Goal: Find specific page/section: Find specific page/section

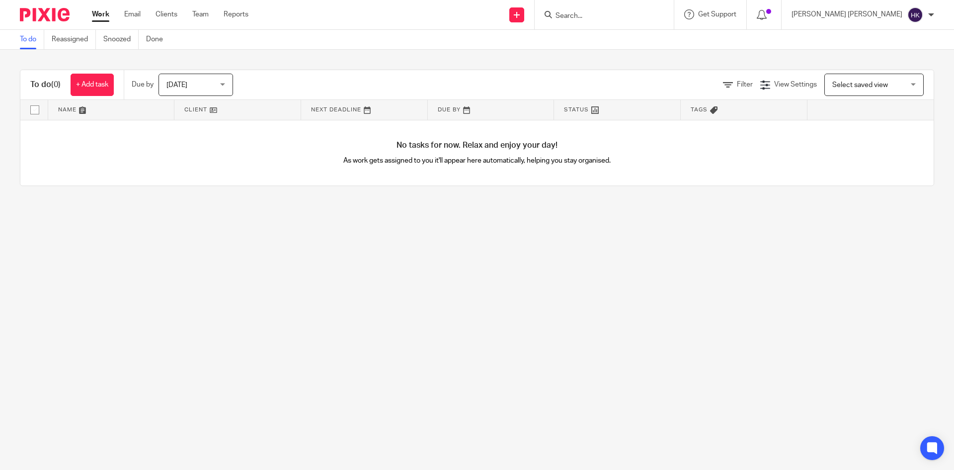
click at [661, 12] on form at bounding box center [608, 14] width 106 height 12
click at [644, 13] on input "Search" at bounding box center [599, 16] width 89 height 9
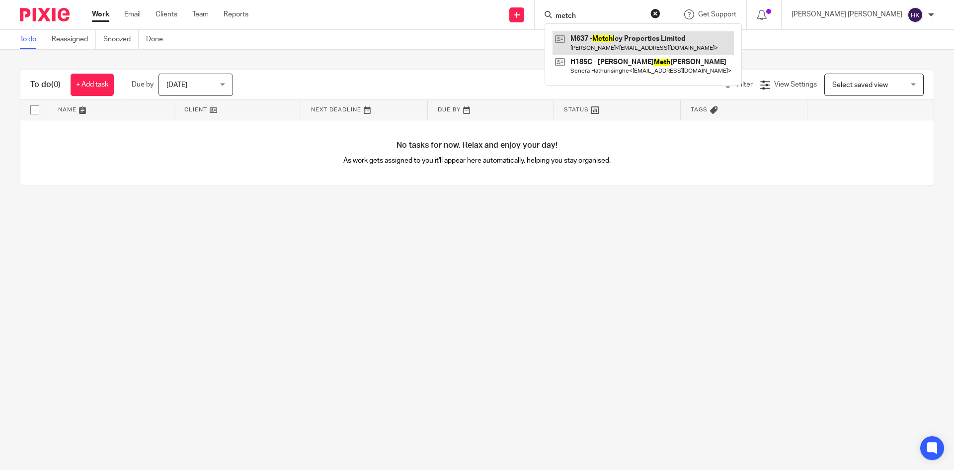
type input "metch"
click at [691, 48] on link at bounding box center [643, 42] width 181 height 23
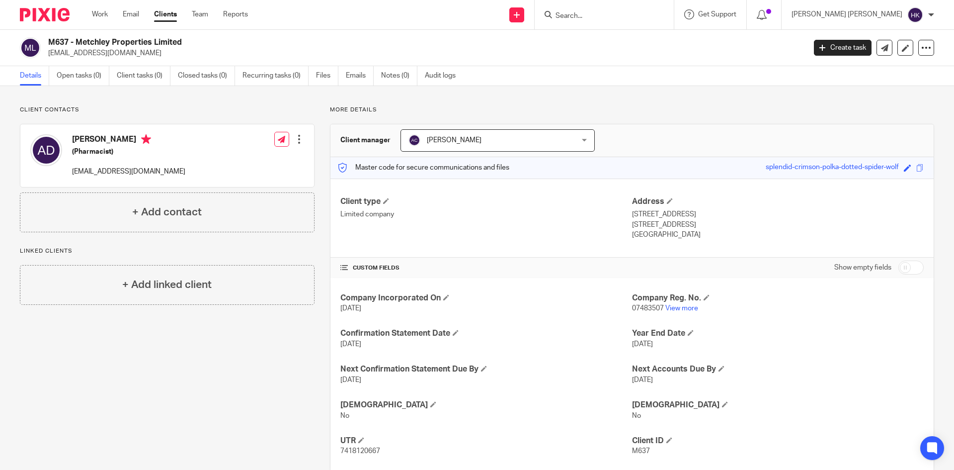
drag, startPoint x: 77, startPoint y: 42, endPoint x: 201, endPoint y: 47, distance: 124.4
click at [201, 47] on h2 "M637 - Metchley Properties Limited" at bounding box center [348, 42] width 601 height 10
copy h2 "Metchley Properties Limited"
click at [75, 42] on h2 "M637 - Metchley Properties Limited" at bounding box center [348, 42] width 601 height 10
drag, startPoint x: 78, startPoint y: 41, endPoint x: 186, endPoint y: 37, distance: 109.0
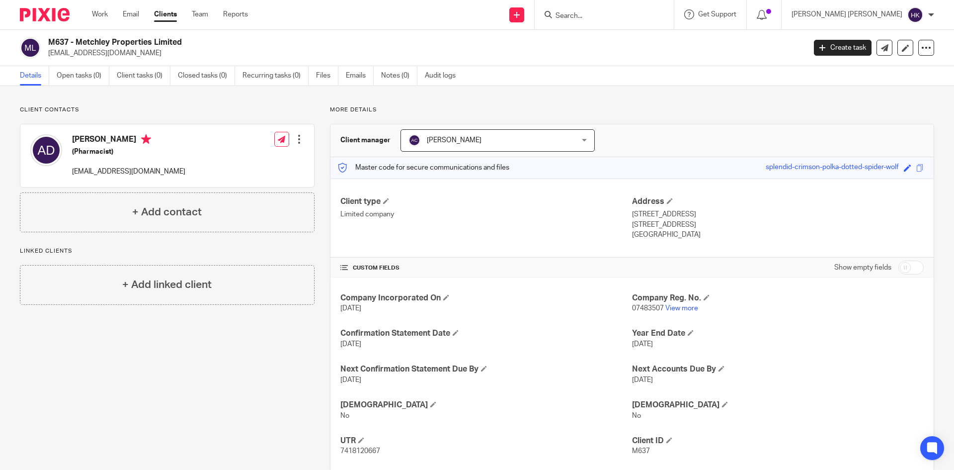
click at [186, 37] on div "M637 - Metchley Properties Limited indydeller@hotmail.com Create task Update fr…" at bounding box center [477, 48] width 954 height 36
copy h2 "Metchley Properties Limited"
